Goal: Task Accomplishment & Management: Manage account settings

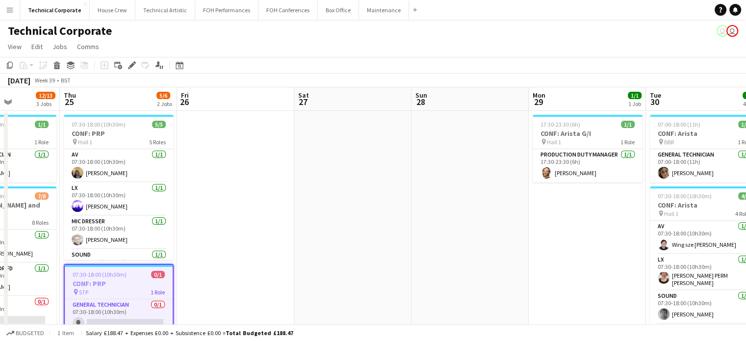
drag, startPoint x: 554, startPoint y: 217, endPoint x: 225, endPoint y: 248, distance: 330.0
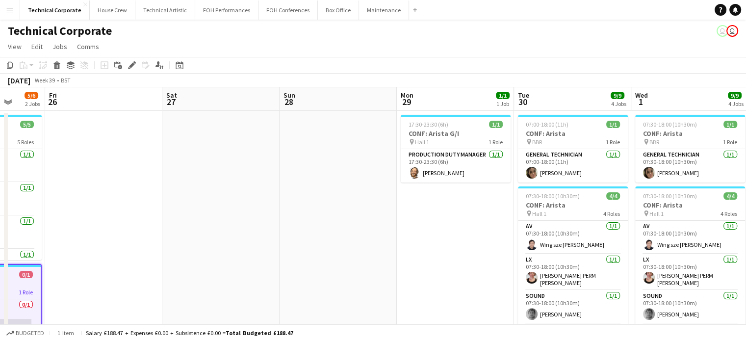
drag, startPoint x: 356, startPoint y: 255, endPoint x: 196, endPoint y: 267, distance: 159.9
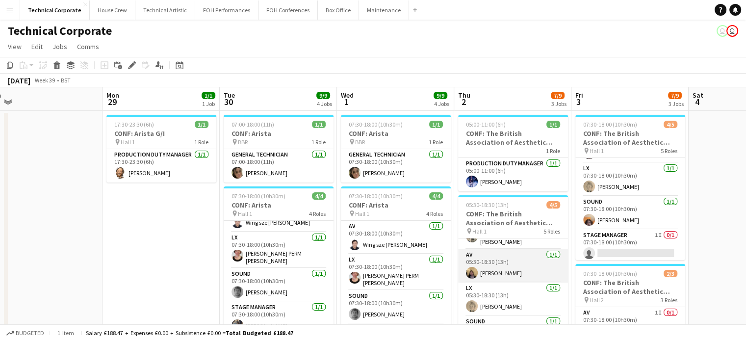
scroll to position [65, 0]
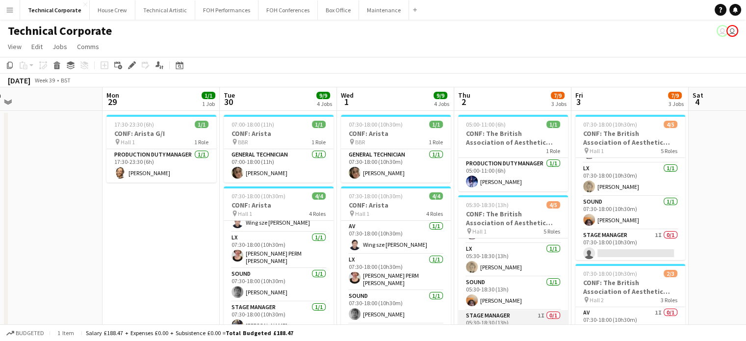
click at [528, 315] on app-card-role "Stage Manager 1I 0/1 05:30-18:30 (13h) single-neutral-actions" at bounding box center [513, 326] width 110 height 33
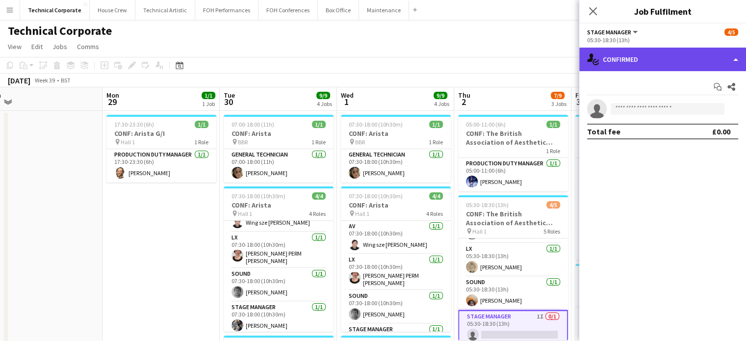
click at [631, 56] on div "single-neutral-actions-check-2 Confirmed" at bounding box center [662, 60] width 167 height 24
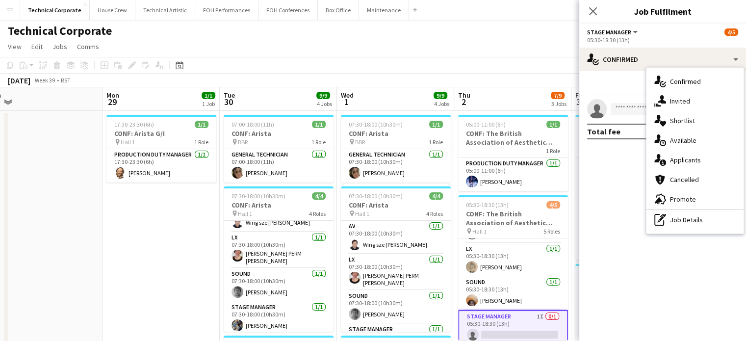
click at [664, 98] on icon "single-neutral-actions-share-1" at bounding box center [660, 101] width 12 height 12
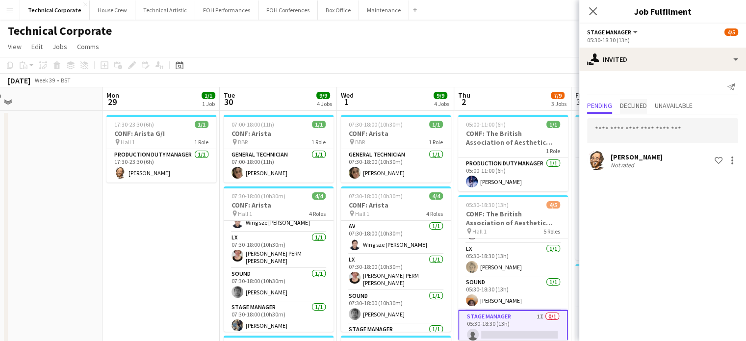
click at [645, 105] on span "Declined" at bounding box center [633, 105] width 27 height 7
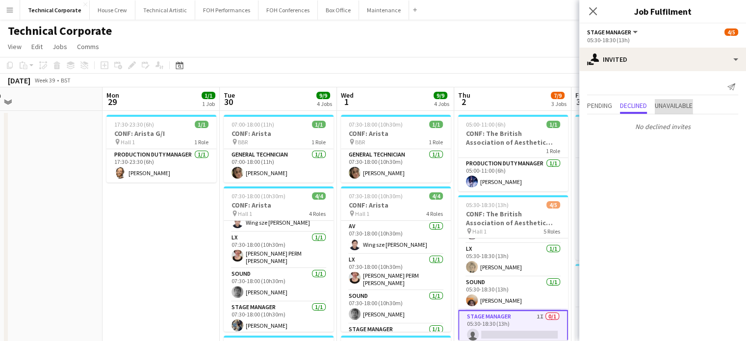
click at [673, 105] on span "Unavailable" at bounding box center [674, 105] width 38 height 7
click at [603, 107] on span "Pending" at bounding box center [599, 105] width 25 height 7
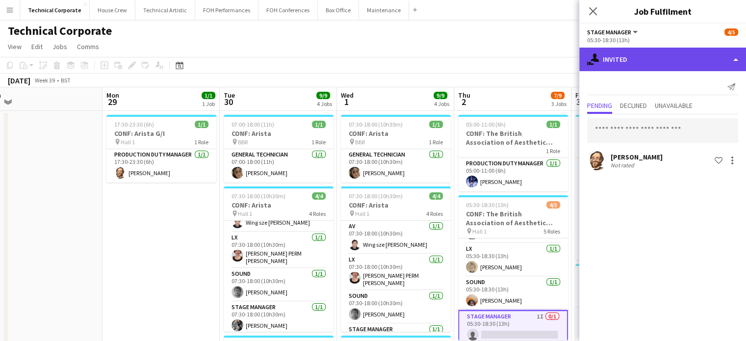
click at [646, 64] on div "single-neutral-actions-share-1 Invited" at bounding box center [662, 60] width 167 height 24
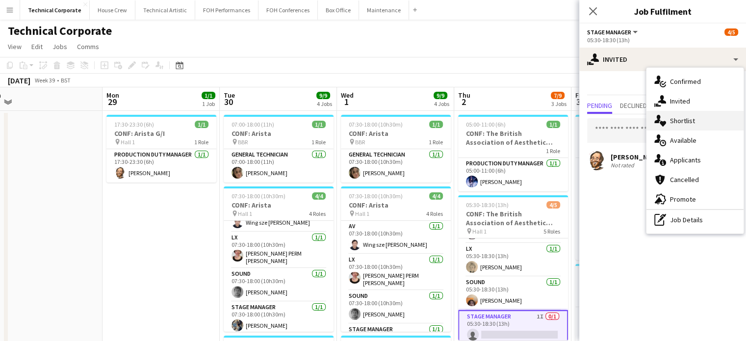
click at [691, 123] on div "single-neutral-actions-heart Shortlist" at bounding box center [694, 121] width 97 height 20
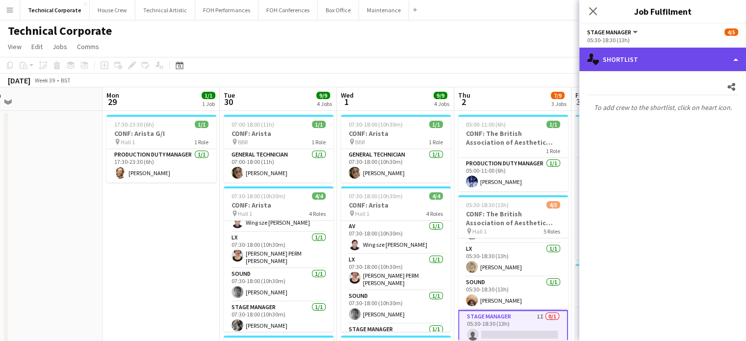
click at [651, 66] on div "single-neutral-actions-heart Shortlist" at bounding box center [662, 60] width 167 height 24
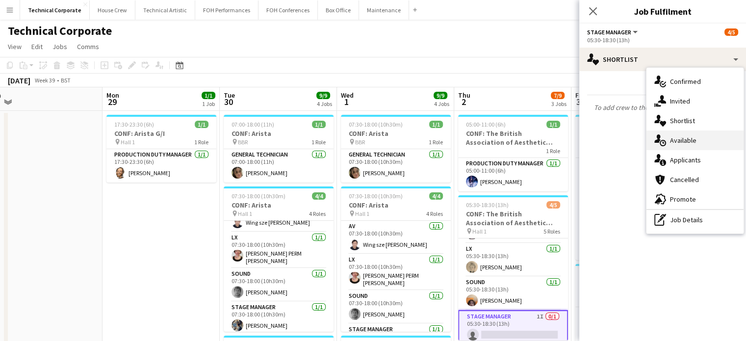
click at [687, 145] on div "single-neutral-actions-upload Available" at bounding box center [694, 140] width 97 height 20
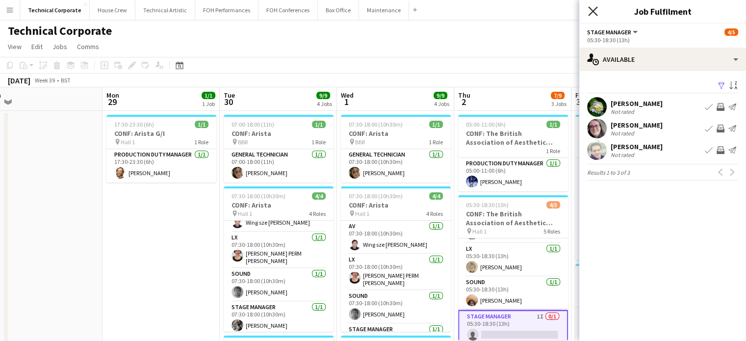
click at [590, 13] on icon "Close pop-in" at bounding box center [592, 10] width 9 height 9
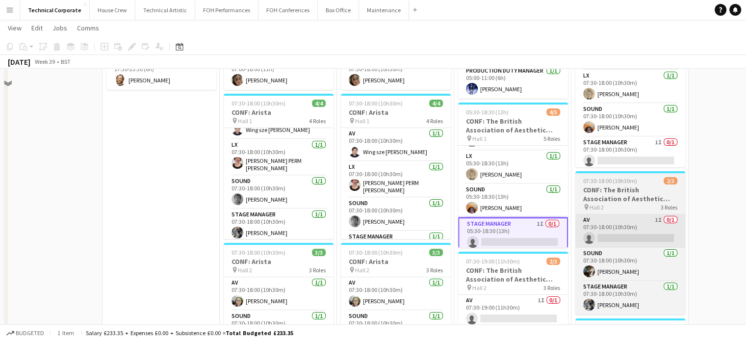
scroll to position [147, 0]
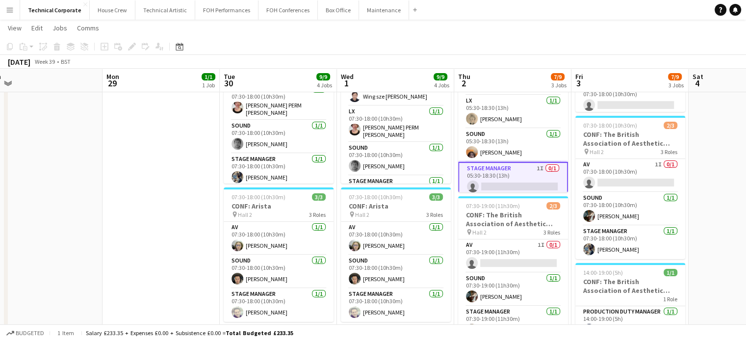
click at [721, 147] on app-date-cell at bounding box center [747, 335] width 117 height 745
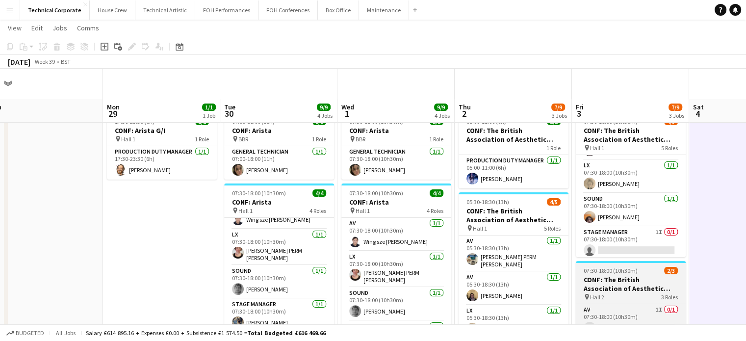
scroll to position [0, 0]
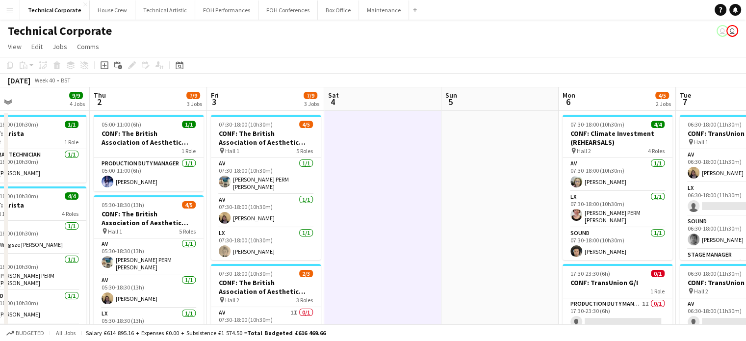
drag, startPoint x: 697, startPoint y: 211, endPoint x: 271, endPoint y: 232, distance: 425.8
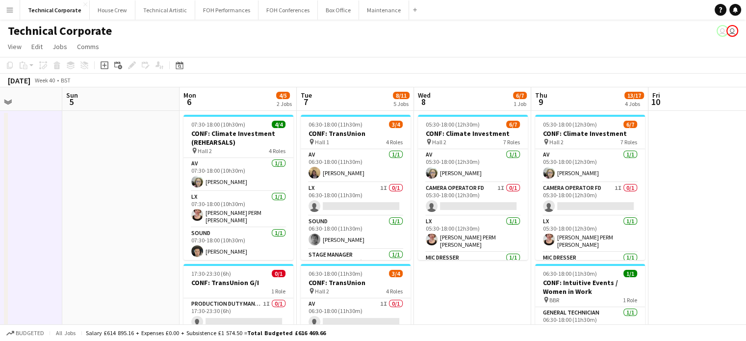
drag, startPoint x: 416, startPoint y: 229, endPoint x: 245, endPoint y: 235, distance: 171.8
